Goal: Task Accomplishment & Management: Use online tool/utility

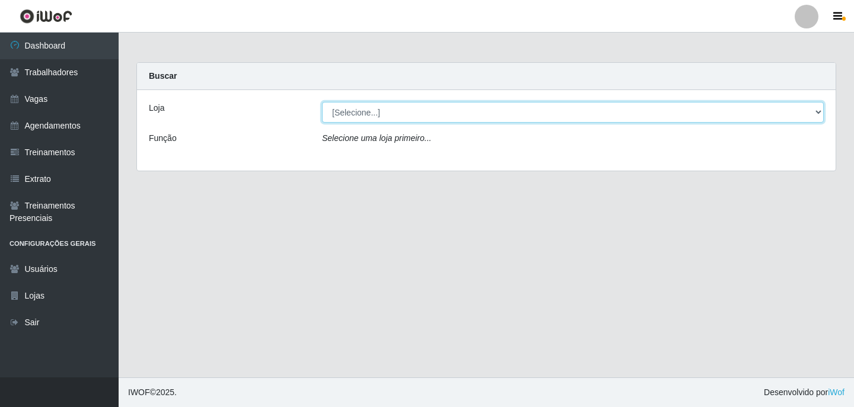
click at [379, 103] on select "[Selecione...] Supermercado VOLLET" at bounding box center [573, 112] width 502 height 21
select select "72"
click at [322, 102] on select "[Selecione...] Supermercado VOLLET" at bounding box center [573, 112] width 502 height 21
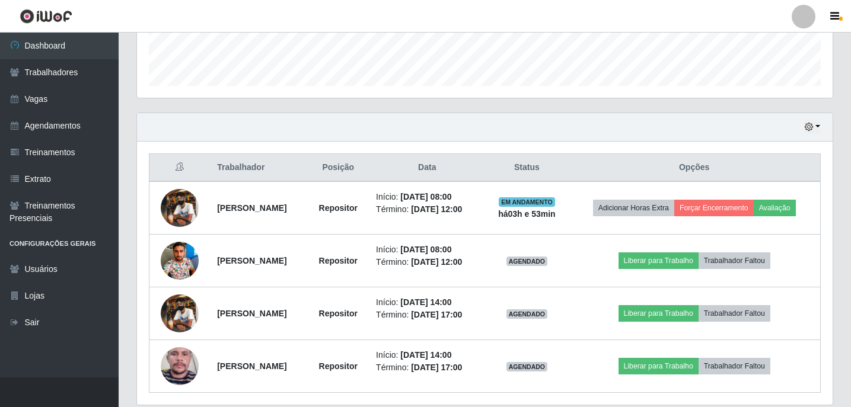
scroll to position [380, 0]
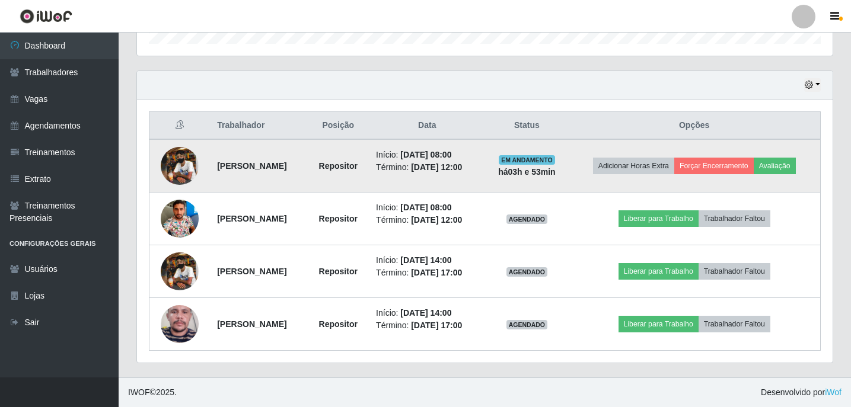
click at [166, 177] on img at bounding box center [180, 166] width 38 height 38
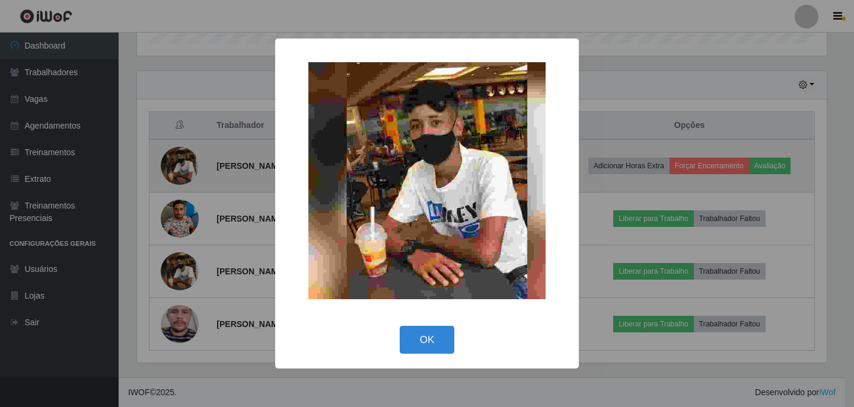
click at [166, 177] on div "× OK Cancel" at bounding box center [427, 203] width 854 height 407
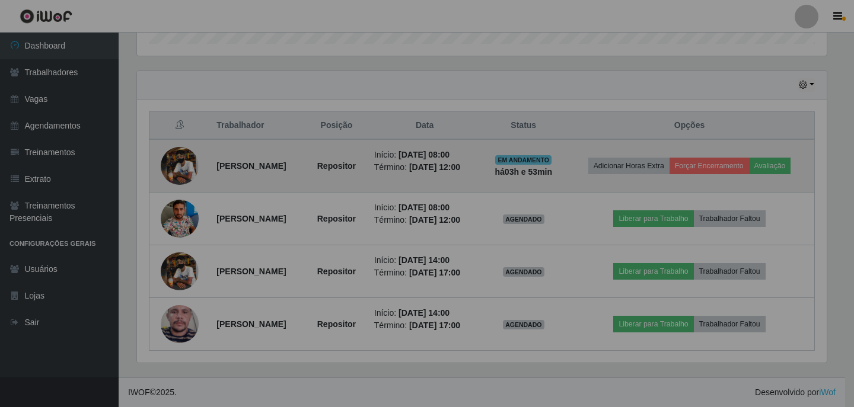
scroll to position [246, 695]
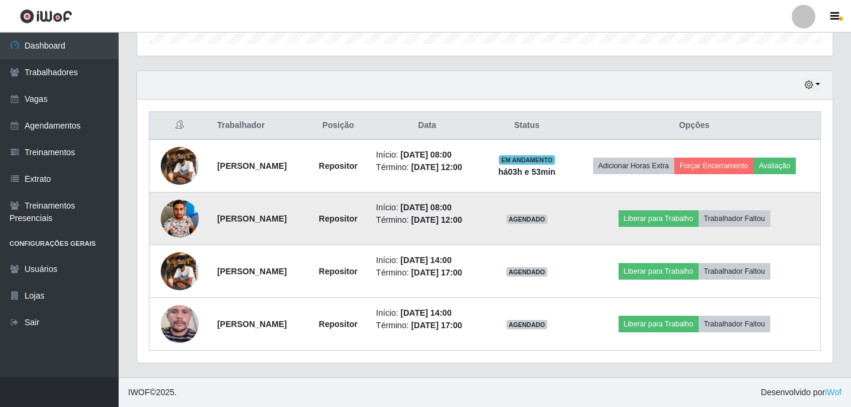
click at [178, 201] on img at bounding box center [180, 218] width 38 height 50
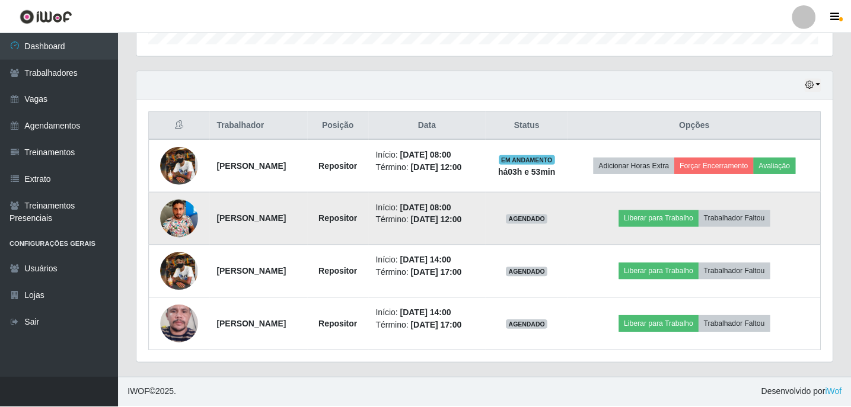
scroll to position [246, 689]
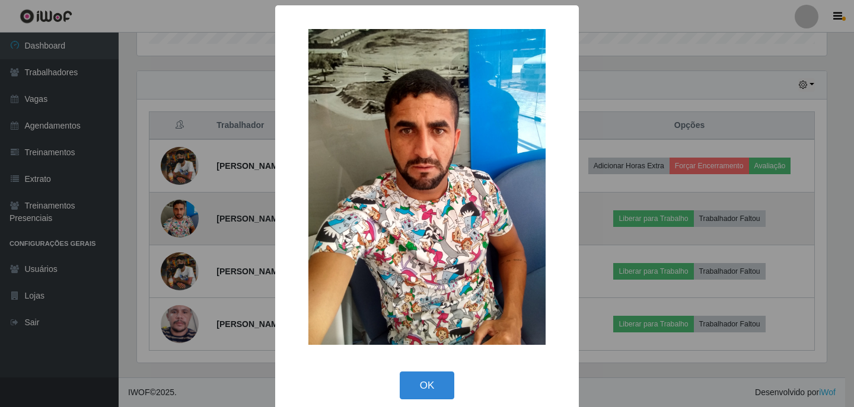
click at [178, 201] on div "× OK Cancel" at bounding box center [427, 203] width 854 height 407
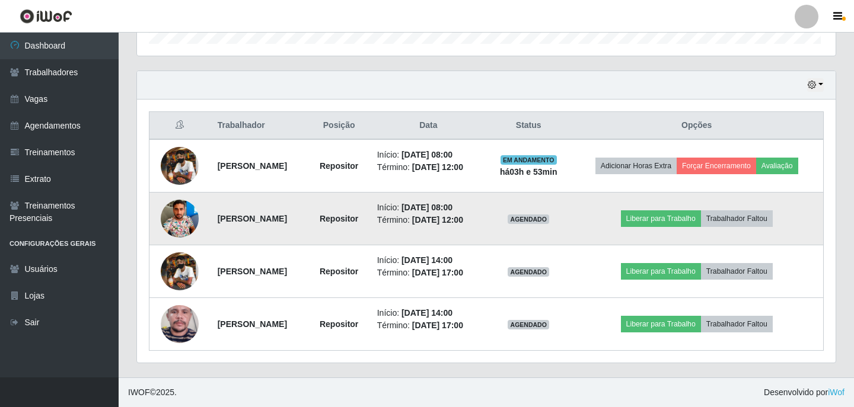
scroll to position [246, 695]
click at [636, 220] on button "Liberar para Trabalho" at bounding box center [658, 218] width 80 height 17
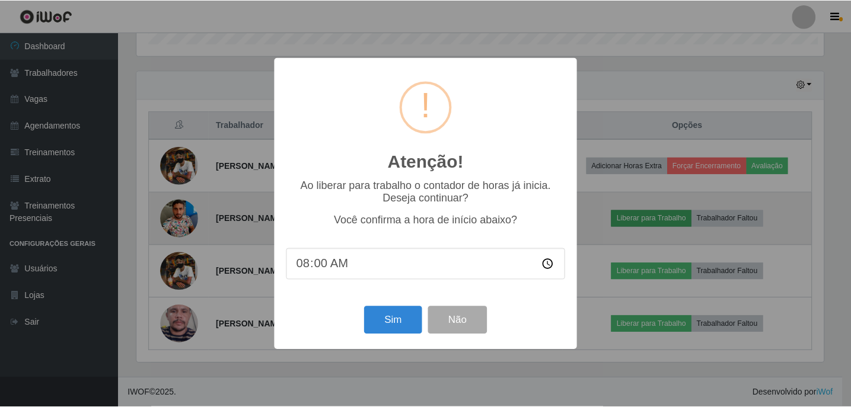
scroll to position [246, 689]
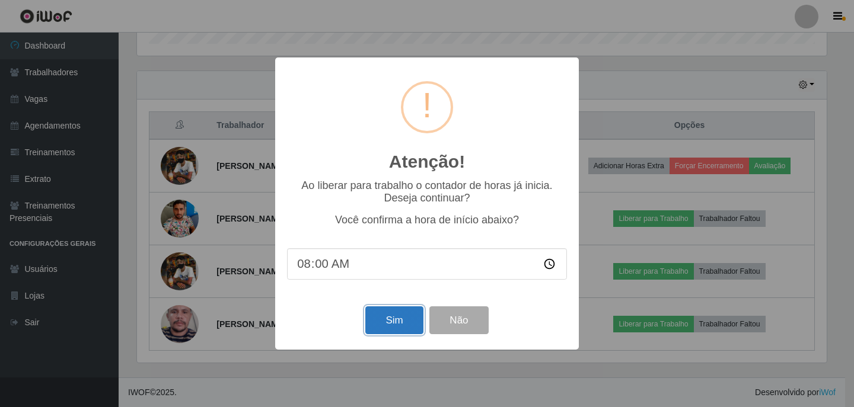
click at [393, 314] on button "Sim" at bounding box center [394, 321] width 58 height 28
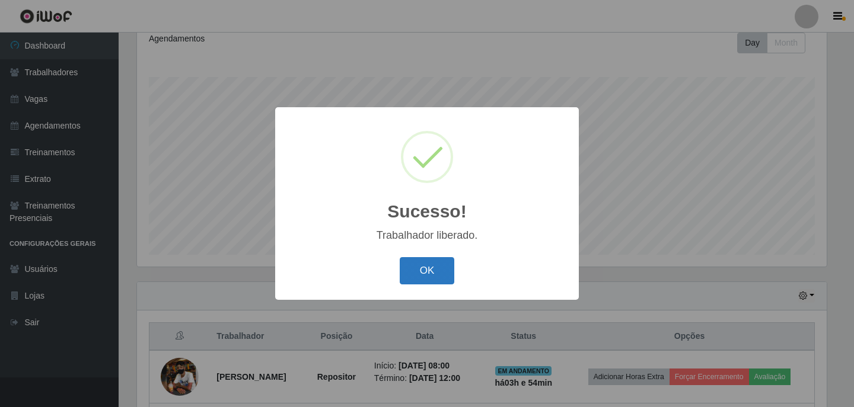
click at [413, 272] on button "OK" at bounding box center [427, 271] width 55 height 28
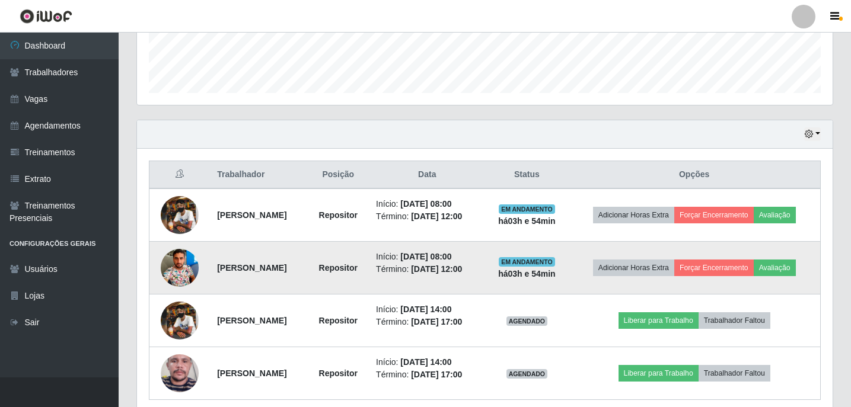
scroll to position [380, 0]
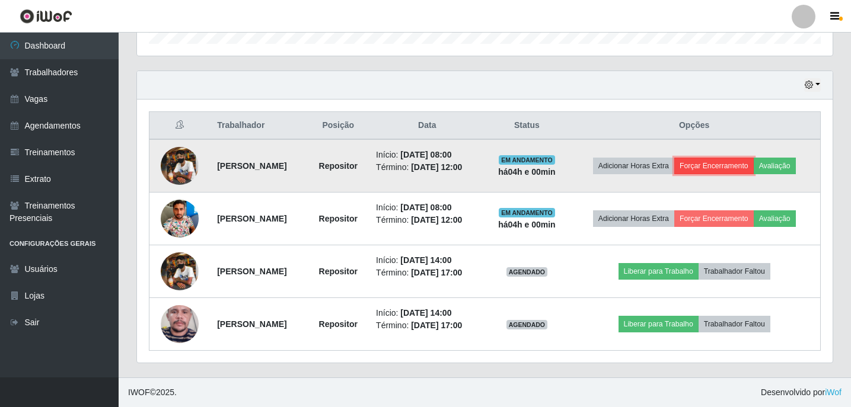
click at [711, 160] on button "Forçar Encerramento" at bounding box center [713, 166] width 79 height 17
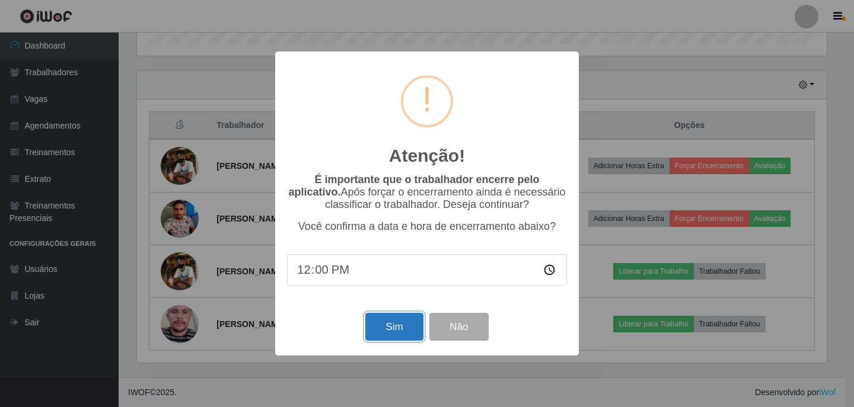
drag, startPoint x: 409, startPoint y: 334, endPoint x: 403, endPoint y: 333, distance: 6.0
click at [407, 335] on button "Sim" at bounding box center [394, 327] width 58 height 28
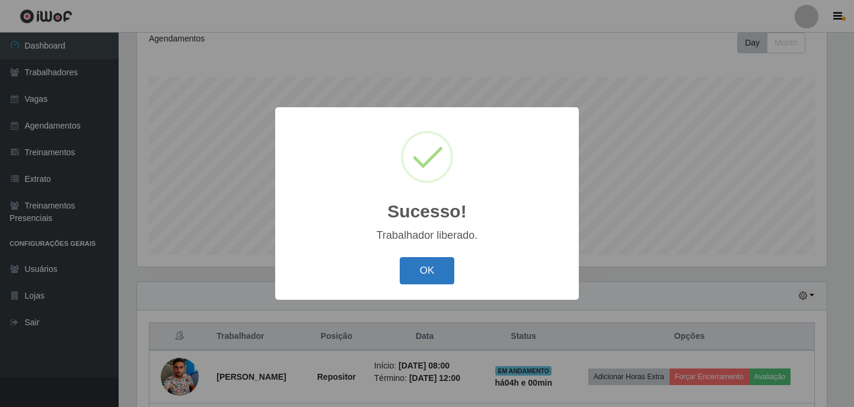
drag, startPoint x: 379, startPoint y: 260, endPoint x: 435, endPoint y: 271, distance: 56.7
click at [384, 263] on div "OK Cancel" at bounding box center [427, 271] width 280 height 34
click at [435, 271] on button "OK" at bounding box center [427, 271] width 55 height 28
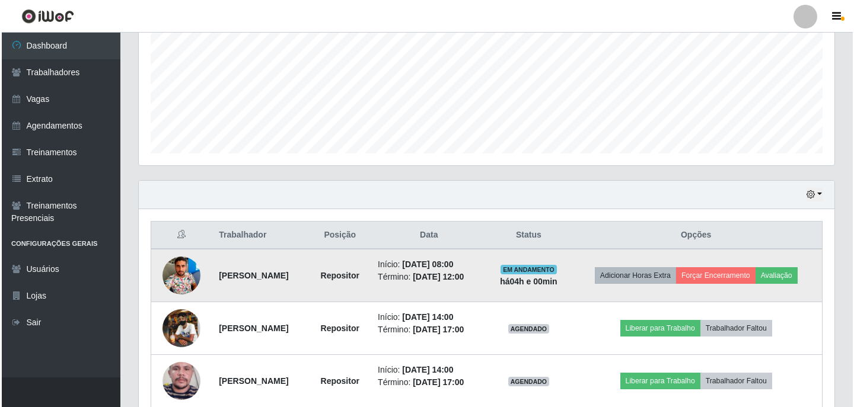
scroll to position [327, 0]
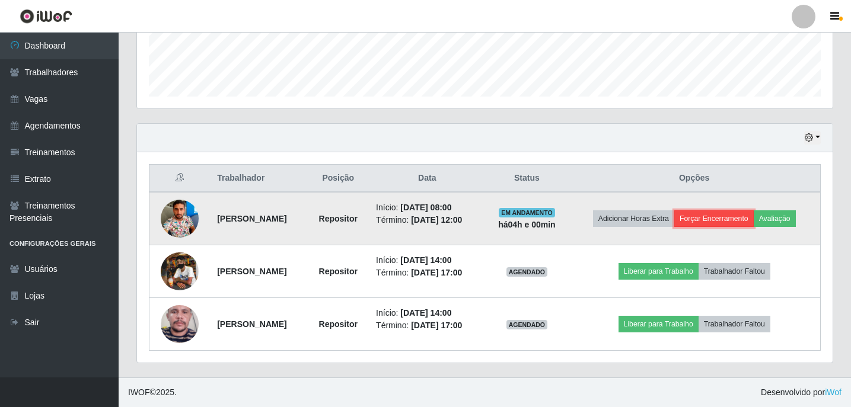
click at [719, 213] on button "Forçar Encerramento" at bounding box center [713, 218] width 79 height 17
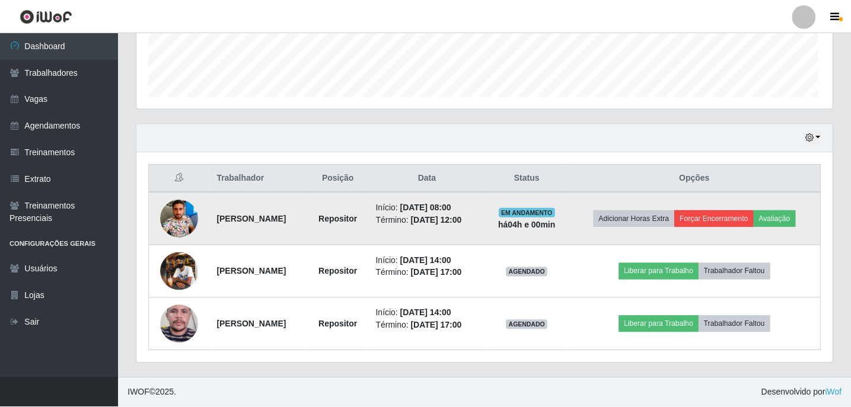
scroll to position [246, 689]
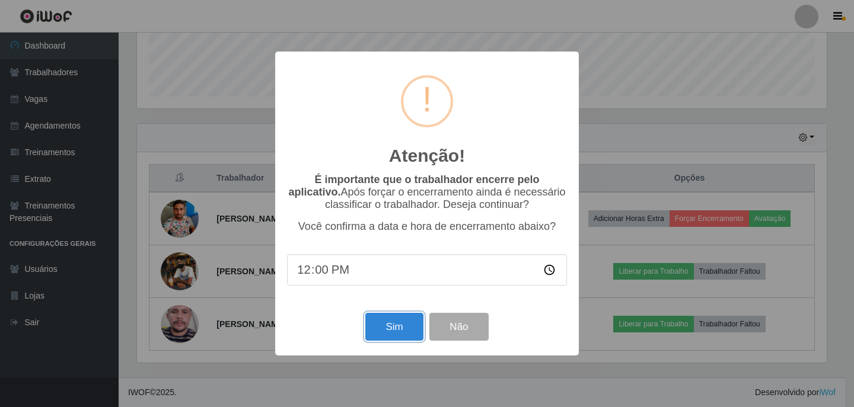
click at [389, 341] on button "Sim" at bounding box center [394, 327] width 58 height 28
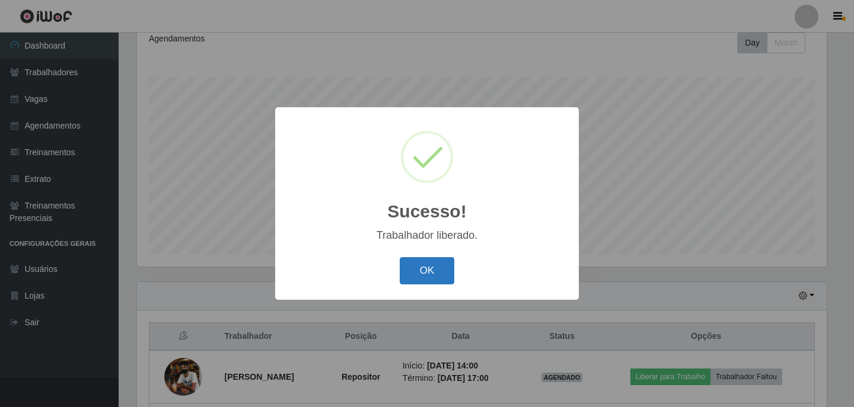
click at [427, 267] on button "OK" at bounding box center [427, 271] width 55 height 28
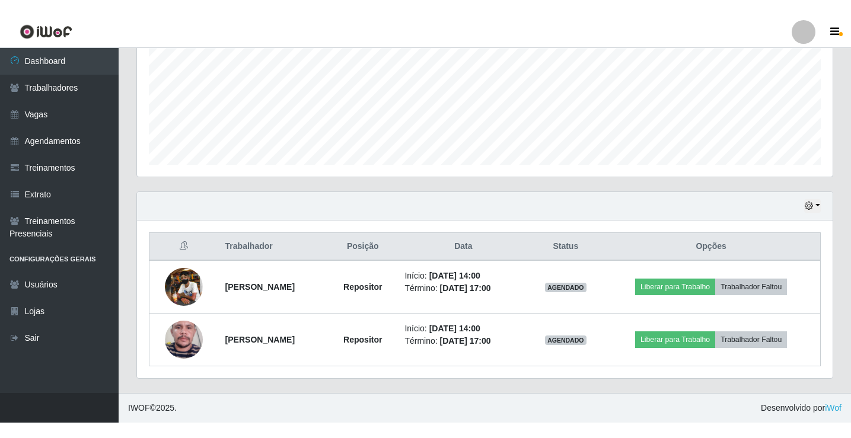
scroll to position [244, 0]
